Goal: Task Accomplishment & Management: Manage account settings

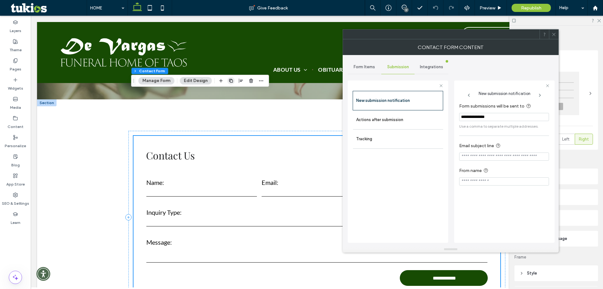
scroll to position [1445, 0]
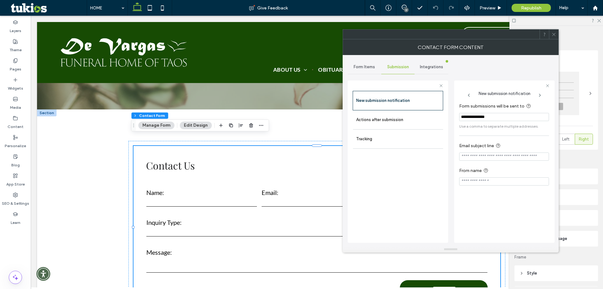
click at [364, 66] on span "Form Items" at bounding box center [364, 66] width 21 height 5
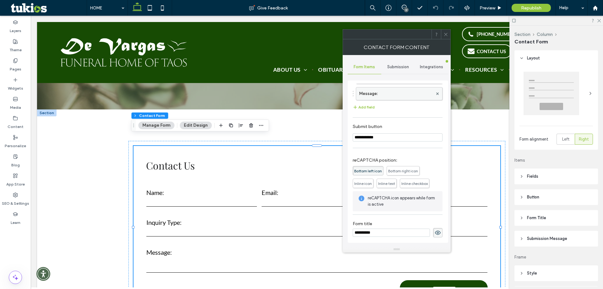
scroll to position [90, 0]
click at [397, 66] on span "Submission" at bounding box center [398, 66] width 22 height 5
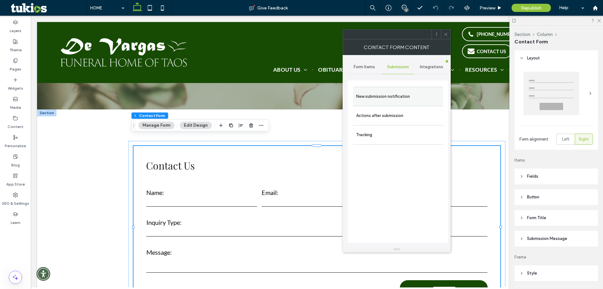
click at [387, 97] on label "New submission notification" at bounding box center [398, 96] width 84 height 13
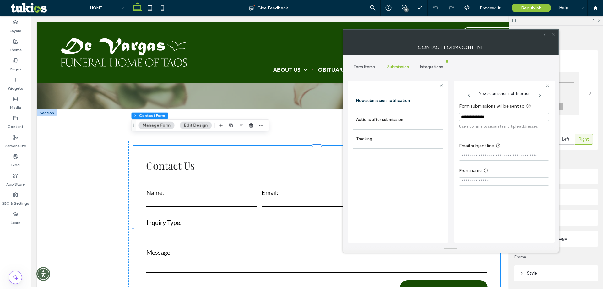
click at [487, 159] on input "Email subject line" at bounding box center [504, 156] width 90 height 8
click at [499, 171] on label "From name" at bounding box center [502, 171] width 87 height 8
click at [482, 157] on input "**********" at bounding box center [504, 156] width 90 height 8
type input "**********"
click at [554, 37] on span at bounding box center [553, 34] width 5 height 9
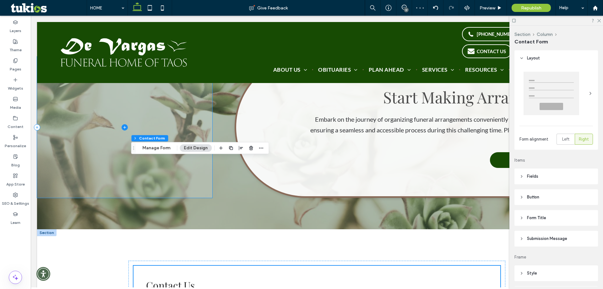
scroll to position [1319, 0]
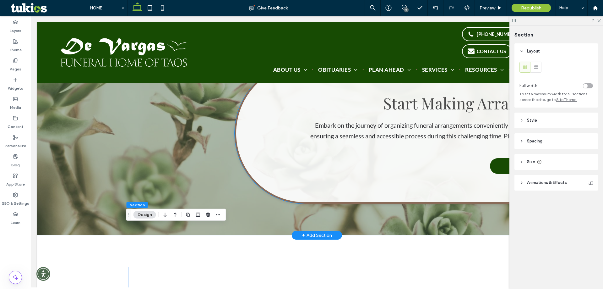
click at [334, 183] on div "Start Making Arrangements Embark on the journey of organizing funeral arrangeme…" at bounding box center [416, 132] width 362 height 141
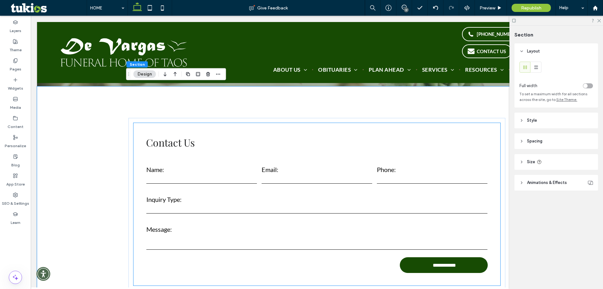
scroll to position [1445, 0]
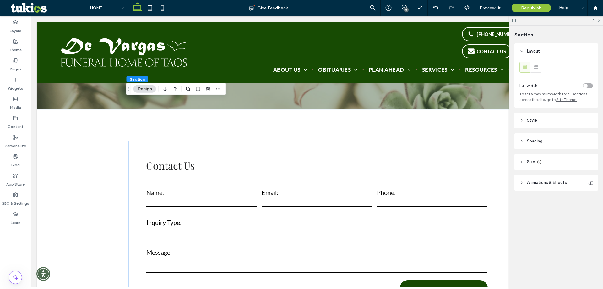
click at [92, 132] on div "**********" at bounding box center [317, 226] width 560 height 235
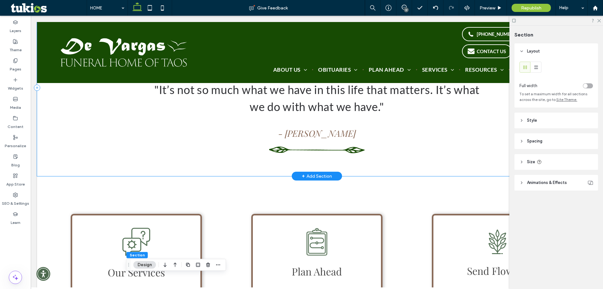
scroll to position [1036, 0]
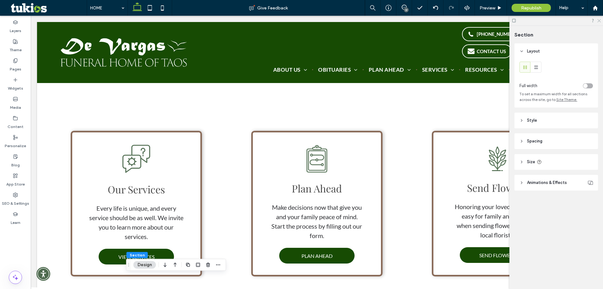
click at [598, 22] on icon at bounding box center [599, 20] width 4 height 4
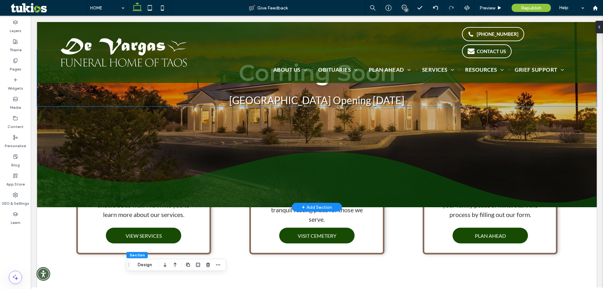
scroll to position [0, 0]
